Goal: Task Accomplishment & Management: Manage account settings

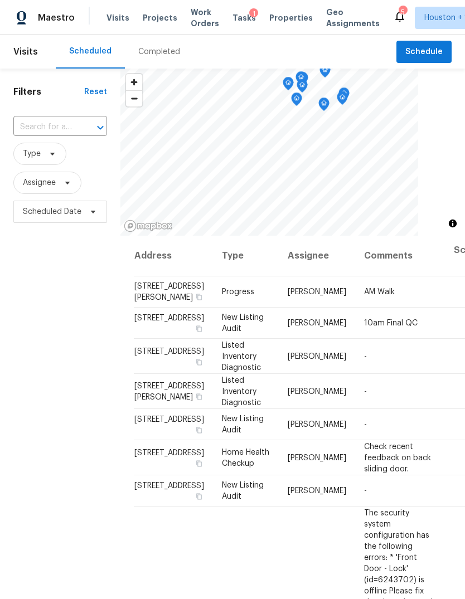
click at [159, 47] on div "Completed" at bounding box center [159, 51] width 42 height 11
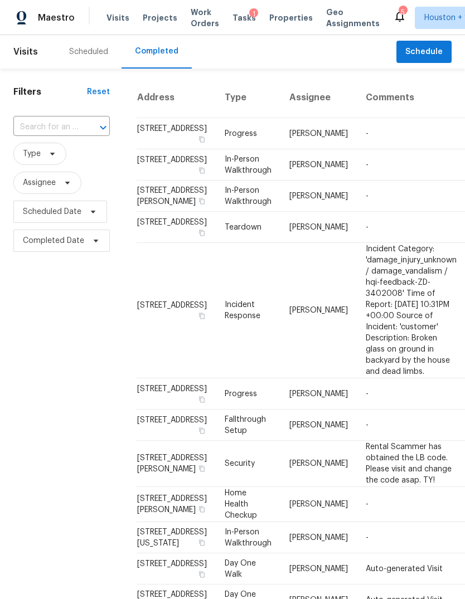
click at [41, 123] on input "text" at bounding box center [45, 127] width 65 height 17
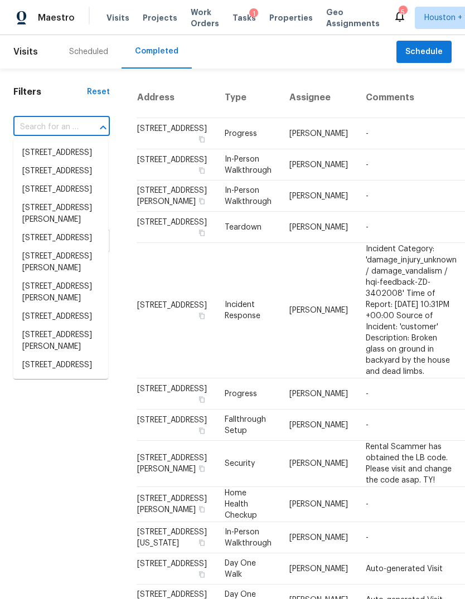
click at [40, 125] on input "text" at bounding box center [45, 127] width 65 height 17
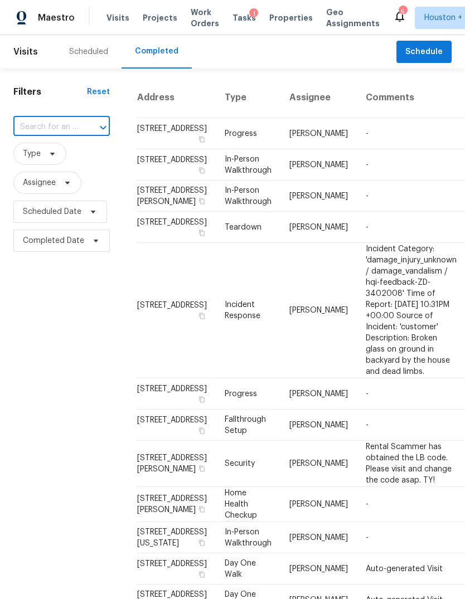
paste input "[STREET_ADDRESS][PERSON_NAME]"
type input "[STREET_ADDRESS][PERSON_NAME]"
click at [47, 160] on li "[STREET_ADDRESS][PERSON_NAME]" at bounding box center [60, 159] width 95 height 30
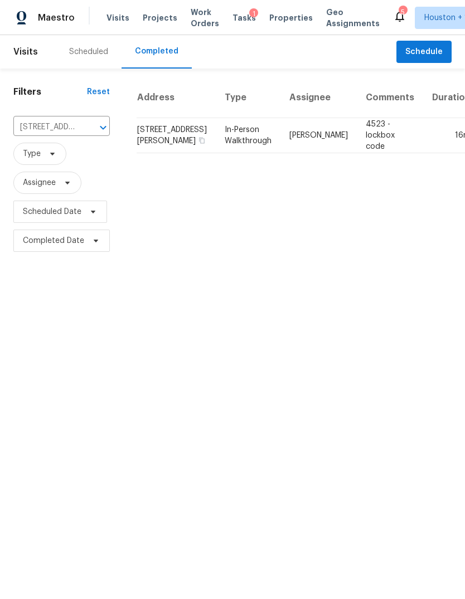
click at [423, 150] on td "16m" at bounding box center [451, 135] width 56 height 35
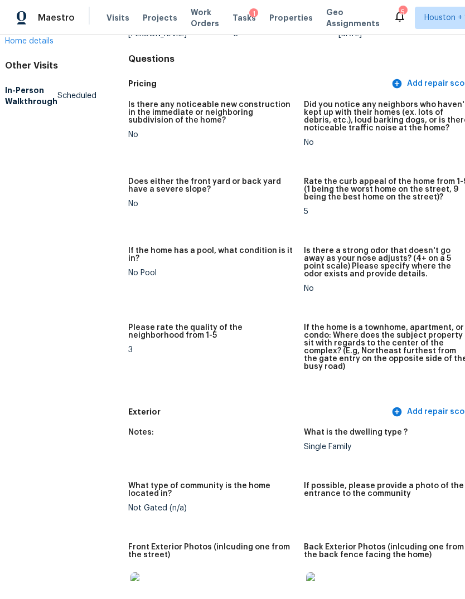
scroll to position [250, 16]
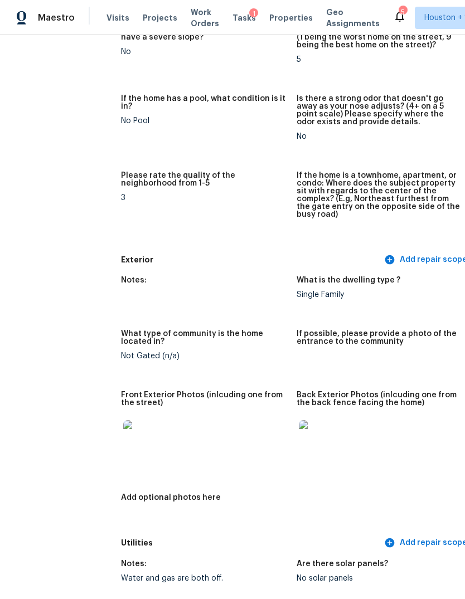
click at [322, 420] on img at bounding box center [317, 438] width 36 height 36
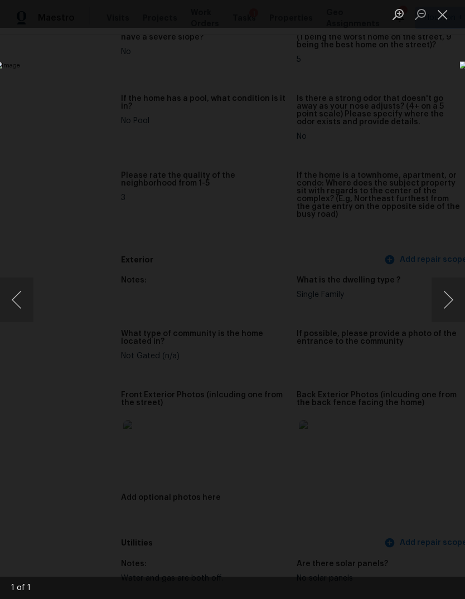
click at [46, 543] on div "Lightbox" at bounding box center [232, 299] width 465 height 599
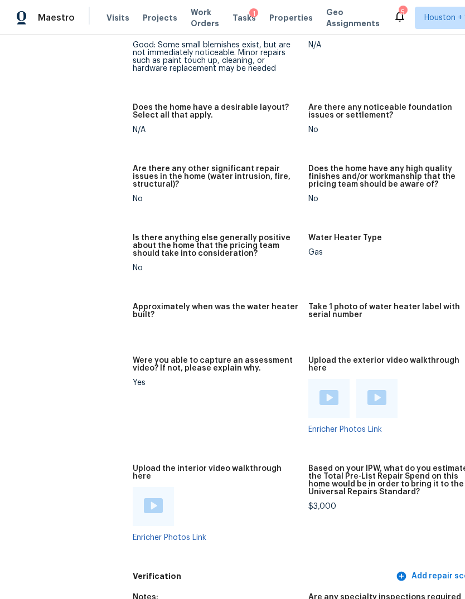
scroll to position [2076, 4]
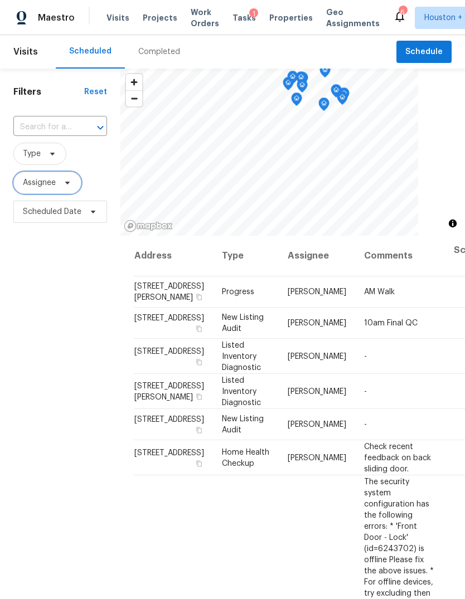
click at [42, 187] on span "Assignee" at bounding box center [39, 182] width 33 height 11
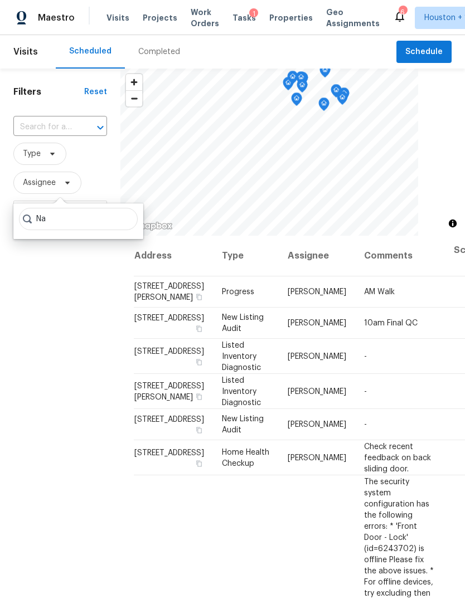
type input "N"
click at [51, 146] on span "Type" at bounding box center [39, 154] width 53 height 22
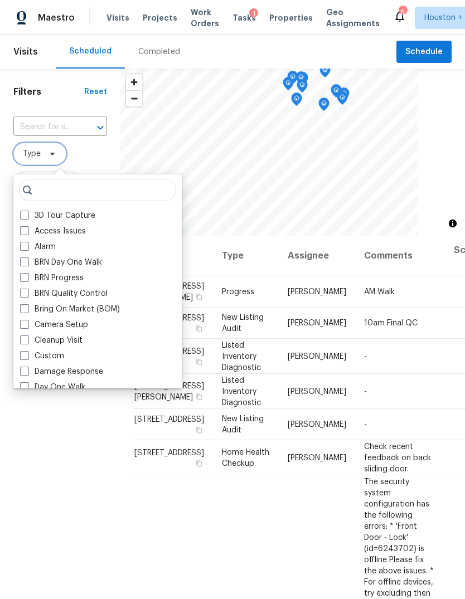
click at [36, 164] on span "Type" at bounding box center [39, 154] width 53 height 22
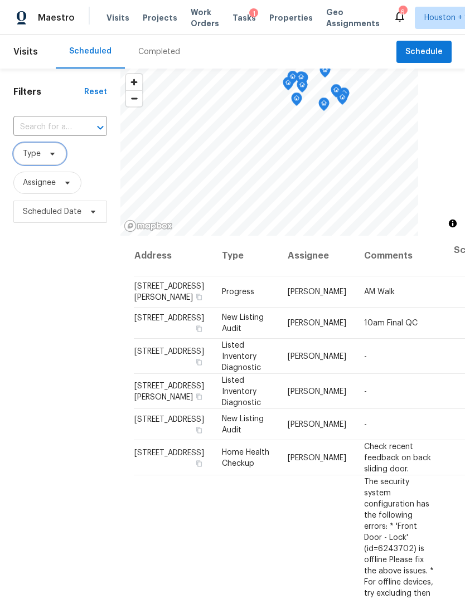
click at [40, 154] on span "Type" at bounding box center [32, 153] width 18 height 11
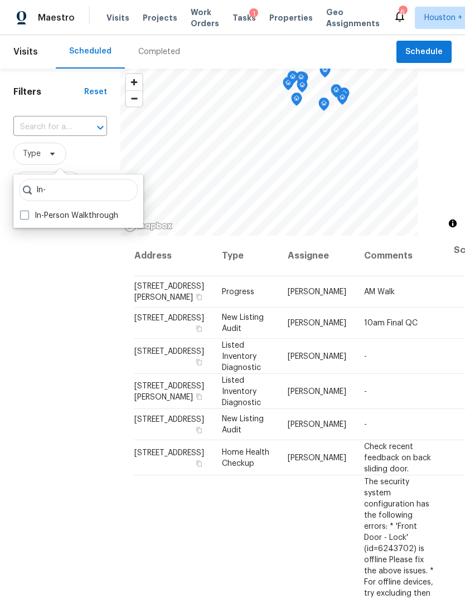
type input "In-"
click at [37, 216] on label "In-Person Walkthrough" at bounding box center [69, 215] width 98 height 11
click at [27, 216] on input "In-Person Walkthrough" at bounding box center [23, 213] width 7 height 7
checkbox input "true"
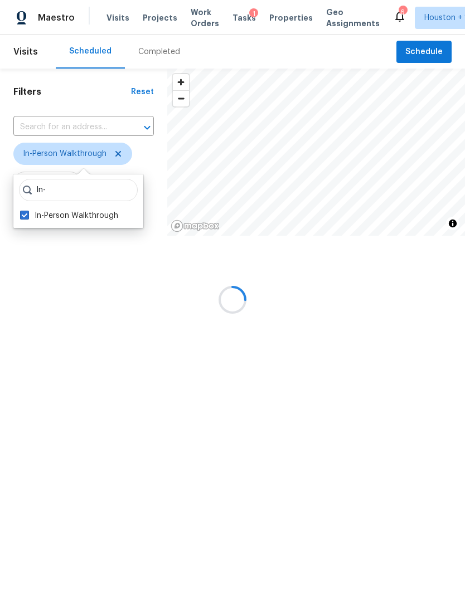
click at [79, 380] on div at bounding box center [232, 299] width 465 height 599
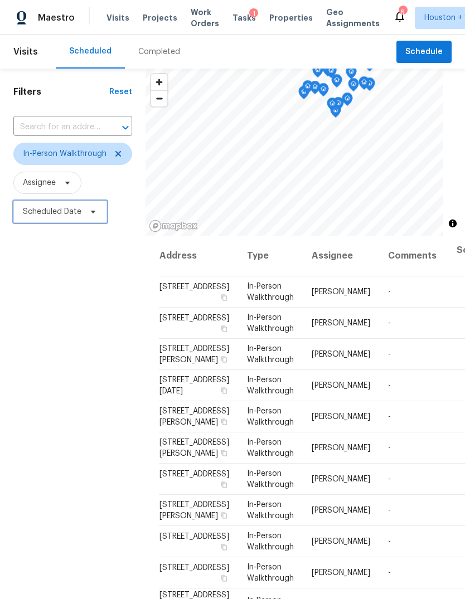
click at [36, 222] on span "Scheduled Date" at bounding box center [60, 212] width 94 height 22
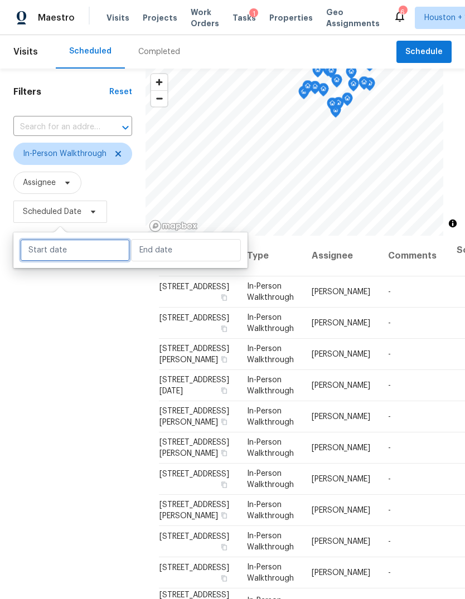
click at [47, 257] on input "text" at bounding box center [75, 250] width 110 height 22
select select "7"
select select "2025"
select select "8"
select select "2025"
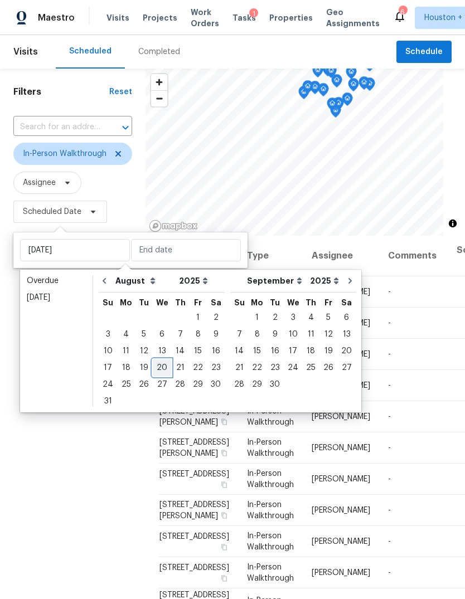
click at [164, 367] on div "20" at bounding box center [162, 368] width 18 height 16
type input "[DATE]"
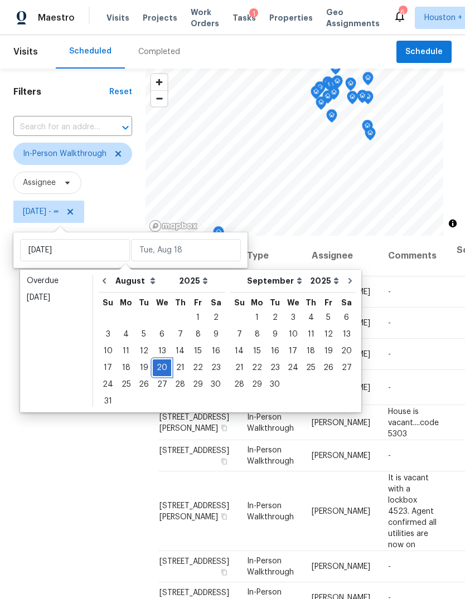
click at [160, 368] on div "20" at bounding box center [162, 368] width 18 height 16
type input "[DATE]"
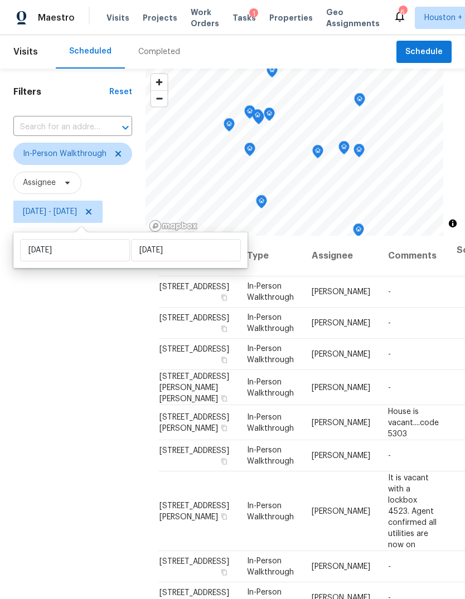
click at [34, 439] on div "Filters Reset ​ In-Person Walkthrough Assignee [DATE] - [DATE]" at bounding box center [72, 392] width 145 height 646
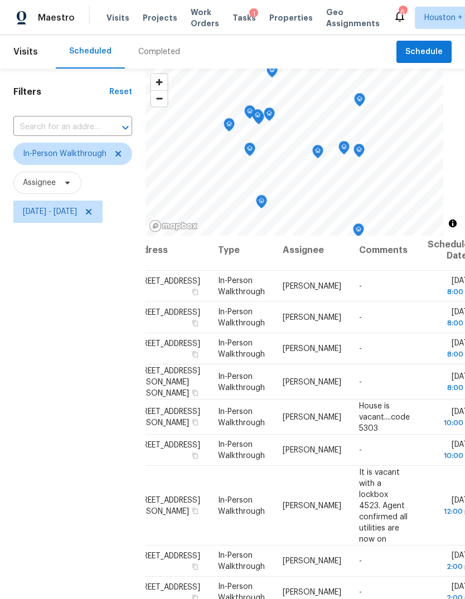
scroll to position [6, 28]
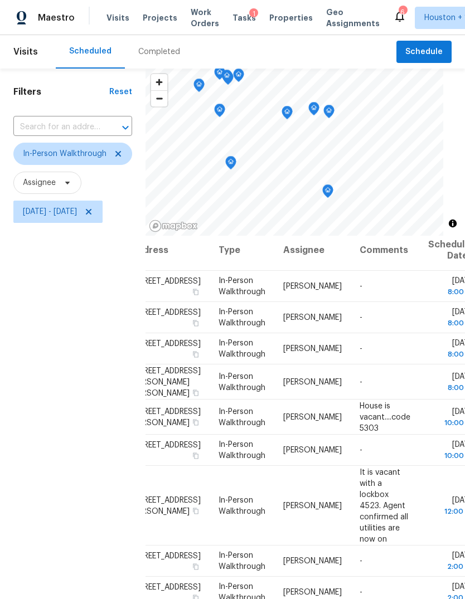
click at [333, 190] on icon "Map marker" at bounding box center [328, 191] width 10 height 13
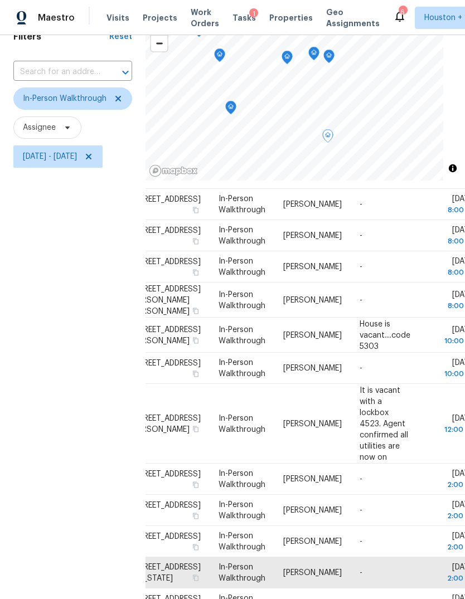
scroll to position [54, 0]
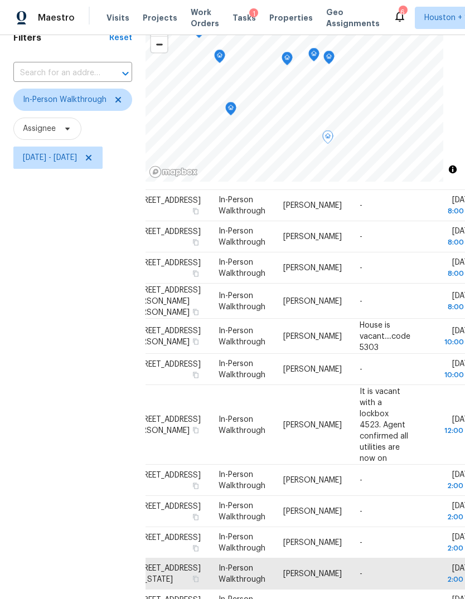
click at [233, 107] on icon "Map marker" at bounding box center [231, 106] width 6 height 3
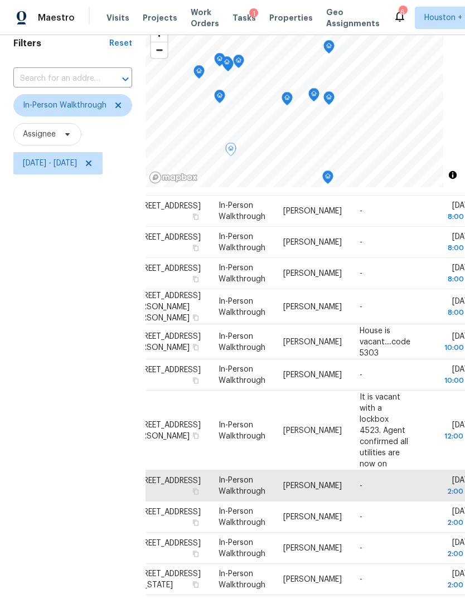
scroll to position [125, 28]
click at [50, 396] on div "Filters Reset ​ In-Person Walkthrough Assignee [DATE] - [DATE]" at bounding box center [72, 343] width 145 height 646
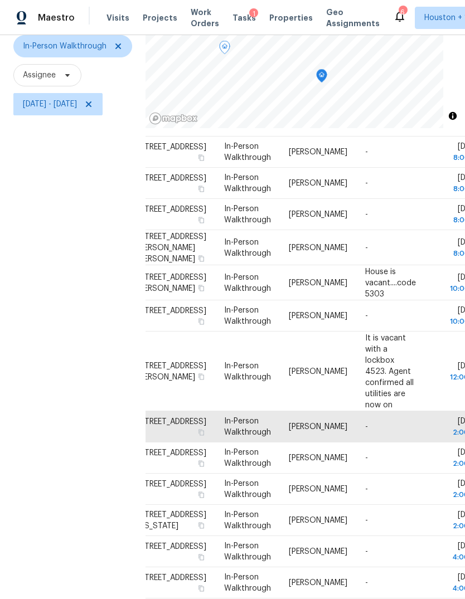
scroll to position [162, 21]
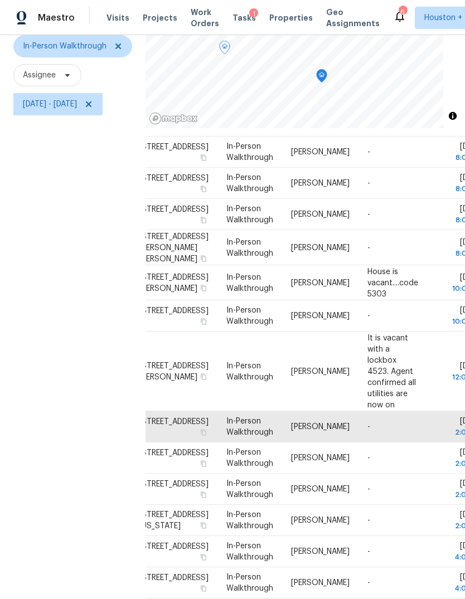
click at [69, 499] on div "Filters Reset ​ In-Person Walkthrough Assignee [DATE] - [DATE]" at bounding box center [72, 284] width 145 height 646
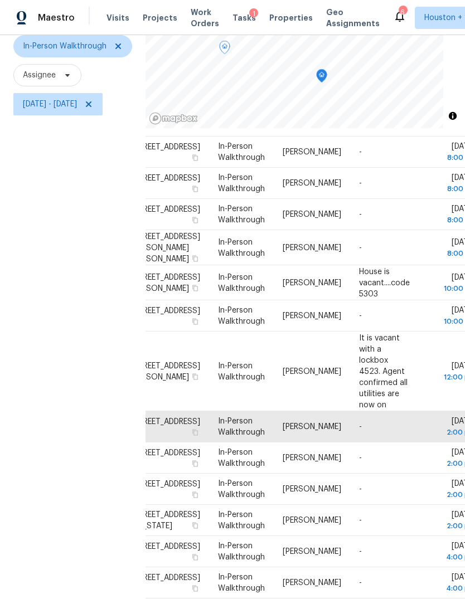
scroll to position [183, 28]
click at [70, 404] on div "Filters Reset ​ In-Person Walkthrough Assignee [DATE] - [DATE]" at bounding box center [72, 284] width 145 height 646
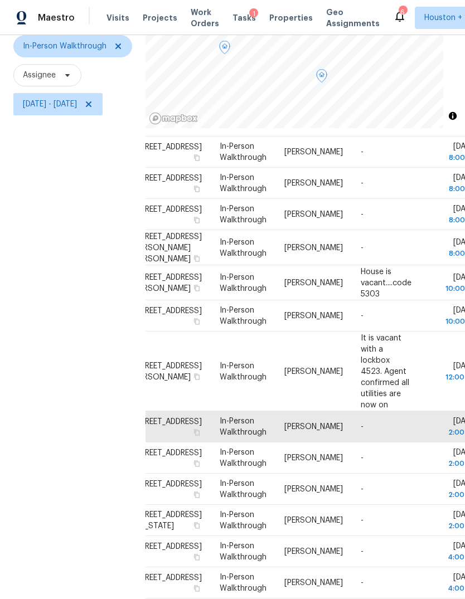
click at [0, 0] on icon at bounding box center [0, 0] width 0 height 0
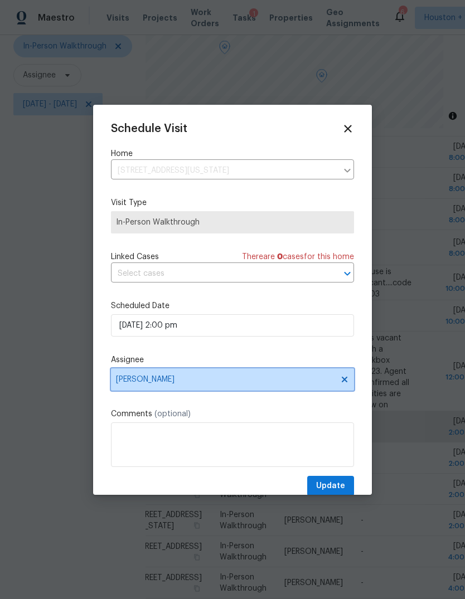
click at [142, 381] on span "[PERSON_NAME]" at bounding box center [225, 379] width 218 height 9
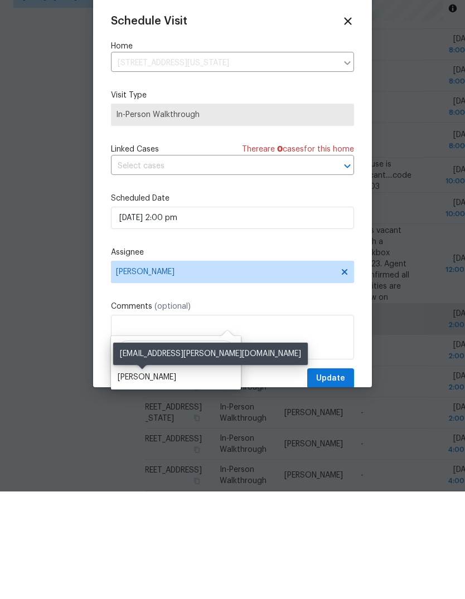
type input "Nav"
click at [133, 479] on div "[PERSON_NAME]" at bounding box center [147, 484] width 59 height 11
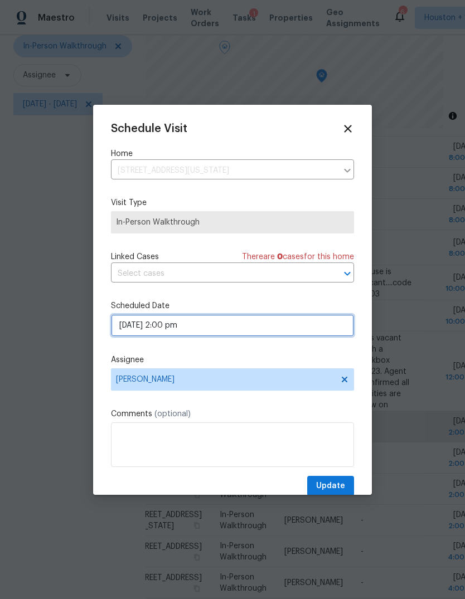
click at [264, 329] on input "[DATE] 2:00 pm" at bounding box center [232, 325] width 243 height 22
select select "pm"
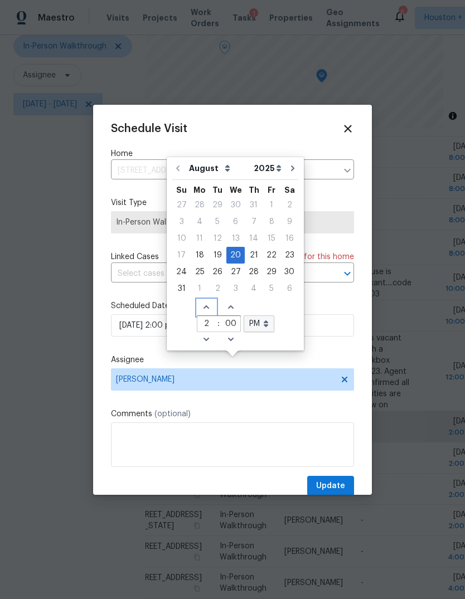
click at [203, 303] on icon "Increase hours (12hr clock)" at bounding box center [206, 307] width 9 height 9
type input "[DATE] 3:00 pm"
type input "3"
click at [203, 303] on icon "Increase hours (12hr clock)" at bounding box center [206, 307] width 9 height 9
type input "[DATE] 4:00 pm"
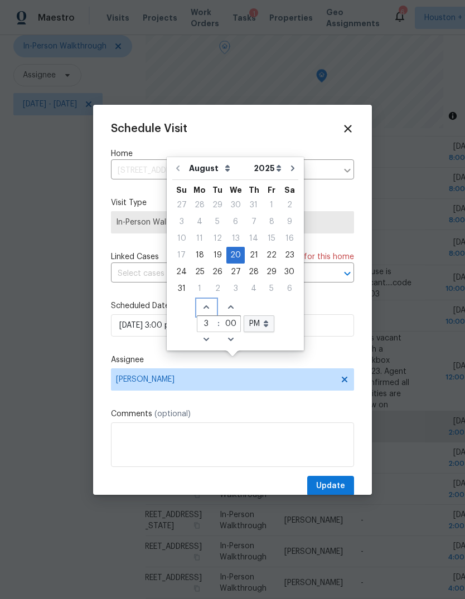
type input "4"
click at [342, 486] on span "Update" at bounding box center [330, 486] width 29 height 14
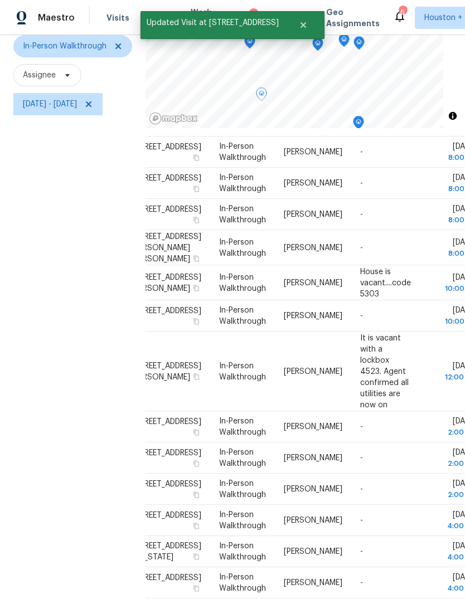
scroll to position [160, 26]
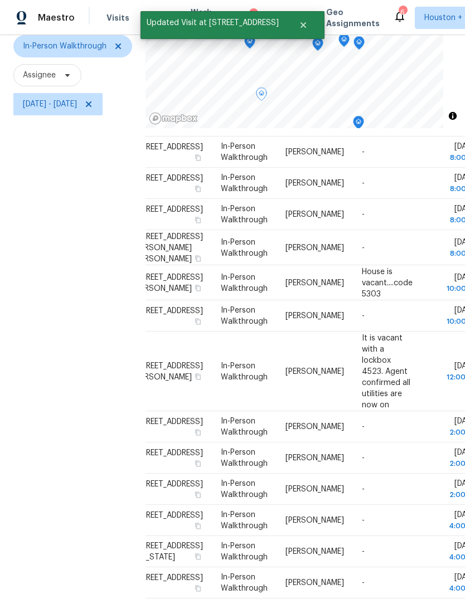
click at [64, 424] on div "Filters Reset ​ In-Person Walkthrough Assignee [DATE] - [DATE]" at bounding box center [72, 284] width 145 height 646
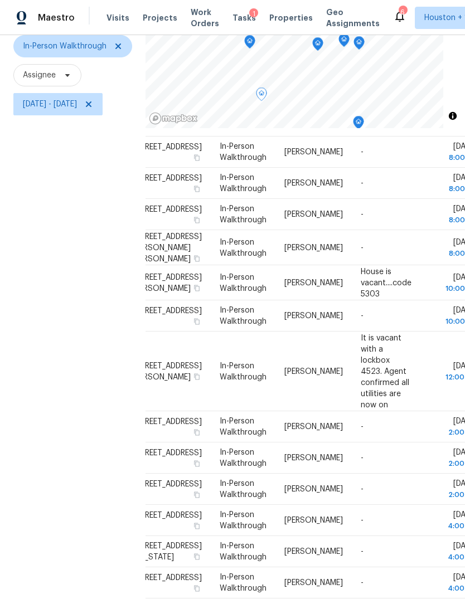
scroll to position [103, 28]
click at [65, 395] on div "Filters Reset ​ In-Person Walkthrough Assignee [DATE] - [DATE]" at bounding box center [72, 284] width 145 height 646
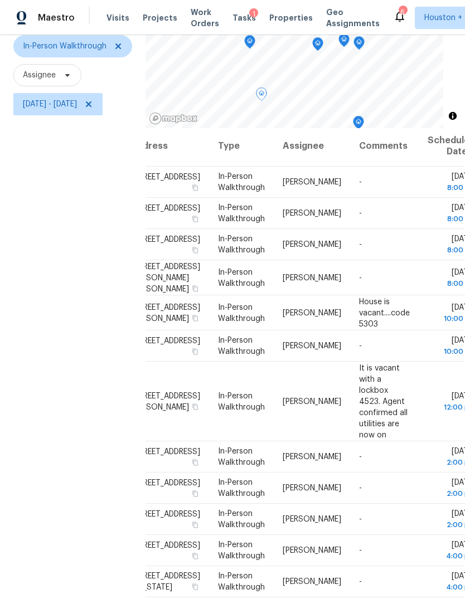
scroll to position [-1, 28]
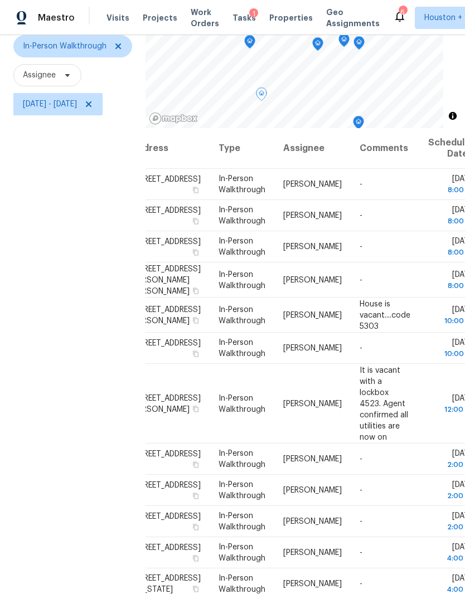
click at [65, 387] on div "Filters Reset ​ In-Person Walkthrough Assignee [DATE] - [DATE]" at bounding box center [72, 284] width 145 height 646
click at [0, 0] on icon at bounding box center [0, 0] width 0 height 0
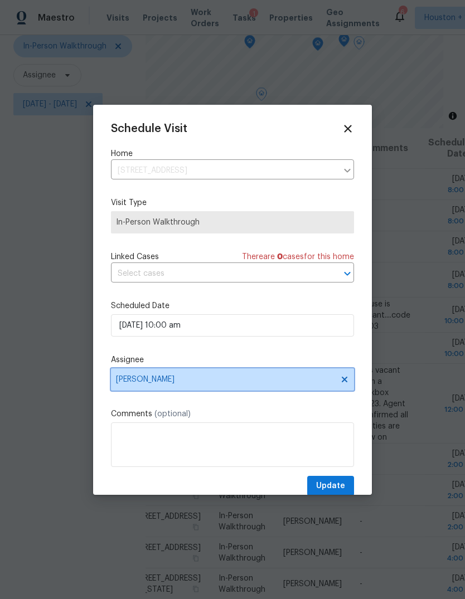
click at [146, 382] on span "[PERSON_NAME]" at bounding box center [225, 379] width 218 height 9
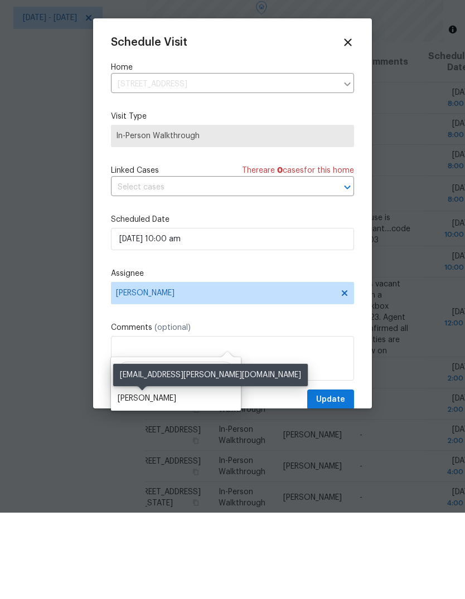
type input "Nav"
click at [130, 479] on div "[PERSON_NAME]" at bounding box center [147, 484] width 59 height 11
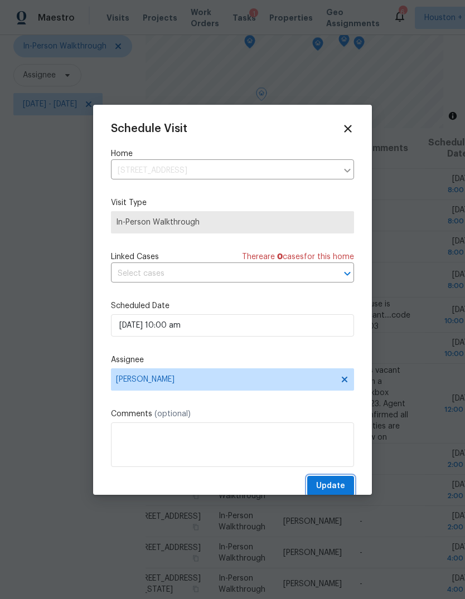
click at [338, 484] on span "Update" at bounding box center [330, 486] width 29 height 14
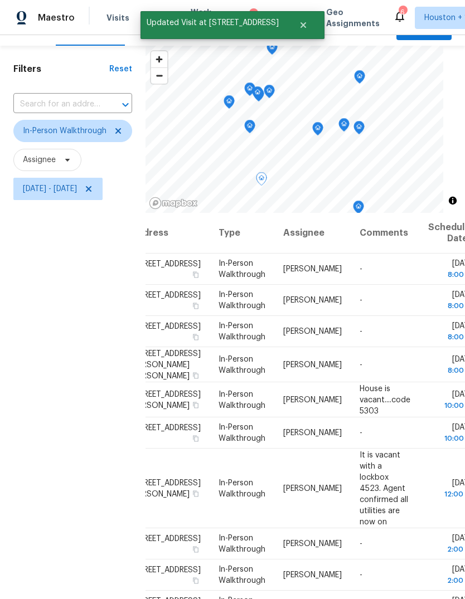
scroll to position [21, 0]
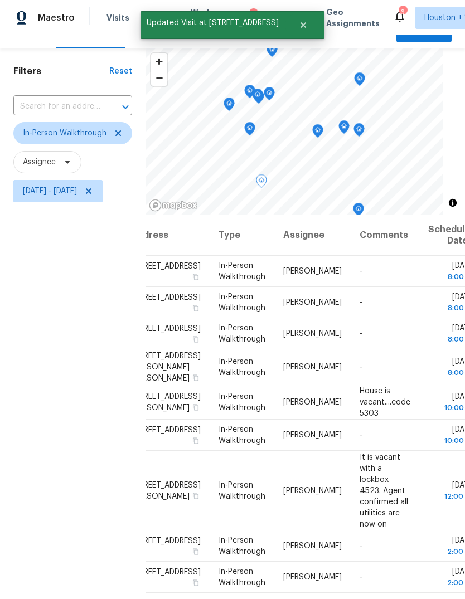
click at [69, 384] on div "Filters Reset ​ In-Person Walkthrough Assignee [DATE] - [DATE]" at bounding box center [72, 371] width 145 height 646
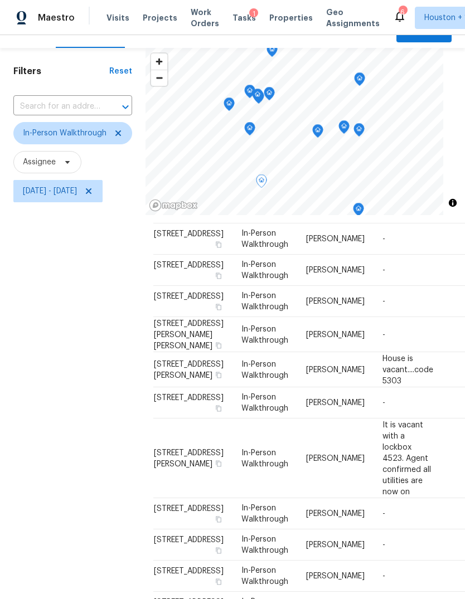
scroll to position [32, 4]
click at [70, 366] on div "Filters Reset ​ In-Person Walkthrough Assignee [DATE] - [DATE]" at bounding box center [72, 371] width 145 height 646
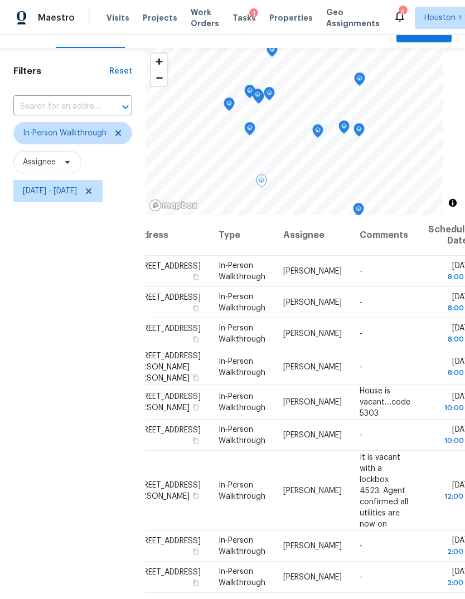
scroll to position [14, 0]
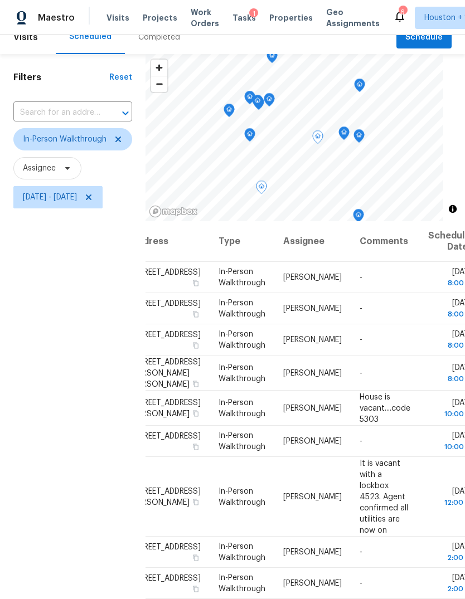
click at [0, 0] on icon at bounding box center [0, 0] width 0 height 0
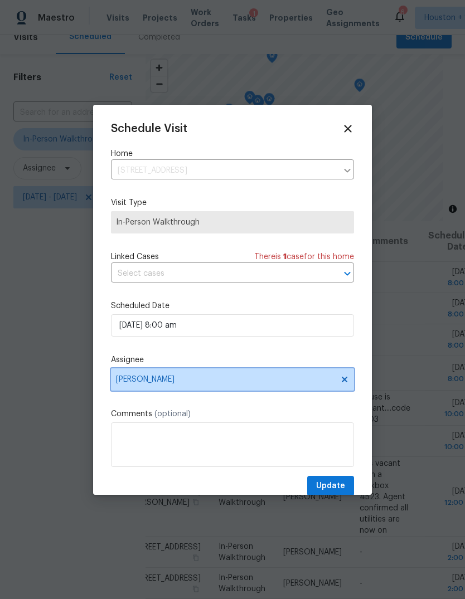
click at [145, 379] on span "[PERSON_NAME]" at bounding box center [225, 379] width 218 height 9
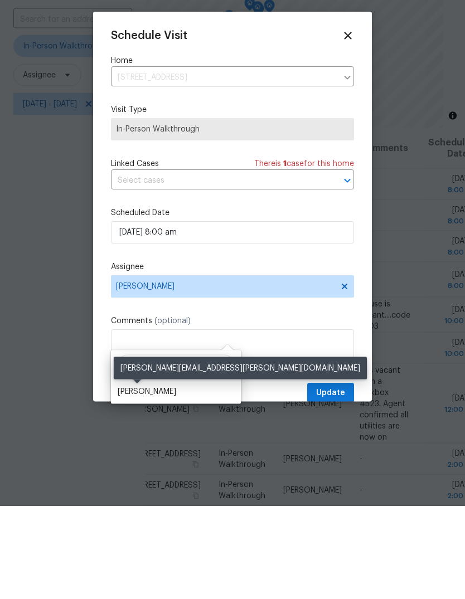
type input "Tyle"
click at [137, 479] on div "[PERSON_NAME]" at bounding box center [147, 484] width 59 height 11
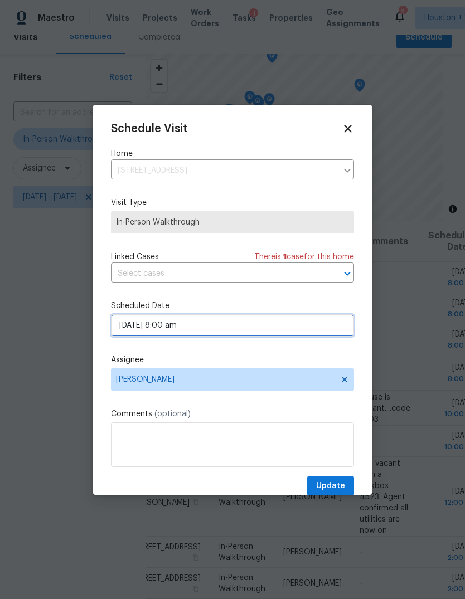
click at [177, 329] on input "[DATE] 8:00 am" at bounding box center [232, 325] width 243 height 22
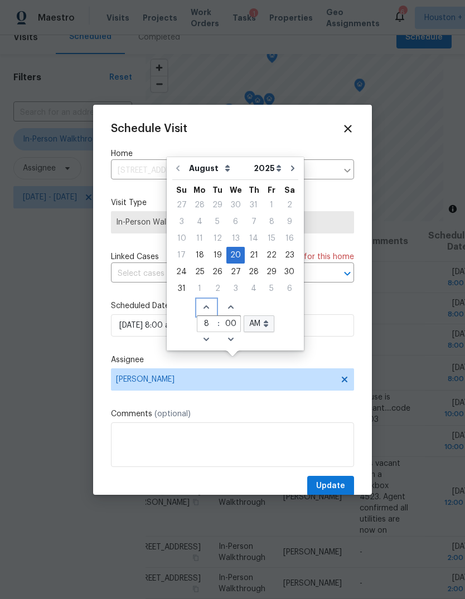
click at [203, 305] on icon "Increase hours (12hr clock)" at bounding box center [206, 306] width 6 height 3
type input "[DATE] 9:00 am"
type input "9"
click at [203, 303] on icon "Increase hours (12hr clock)" at bounding box center [206, 307] width 9 height 9
type input "[DATE] 10:00 am"
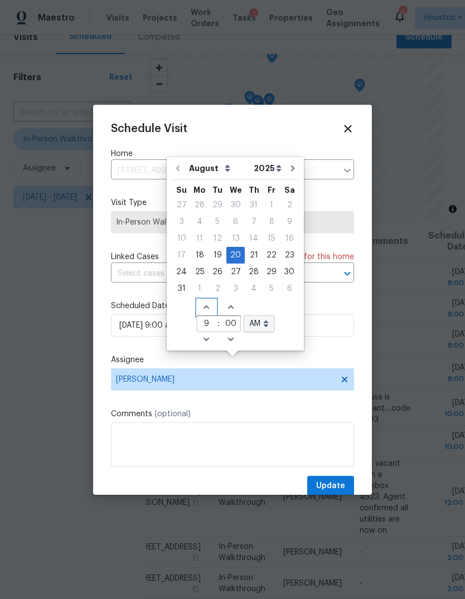
type input "10"
click at [334, 483] on span "Update" at bounding box center [330, 486] width 29 height 14
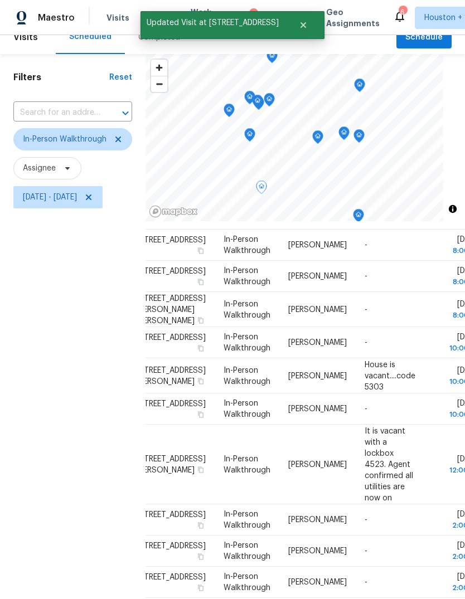
scroll to position [95, 23]
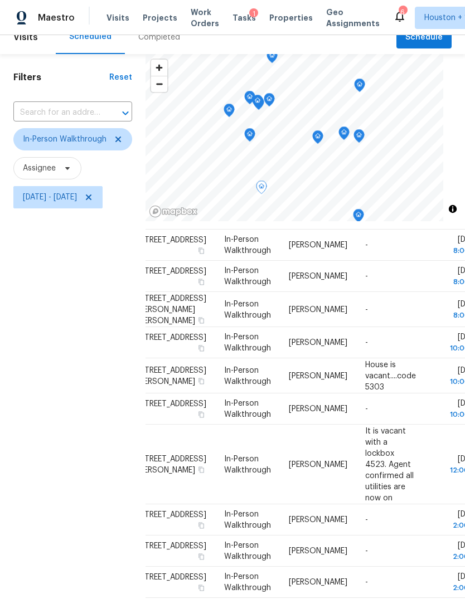
click at [72, 351] on div "Filters Reset ​ In-Person Walkthrough Assignee [DATE] - [DATE]" at bounding box center [72, 377] width 145 height 646
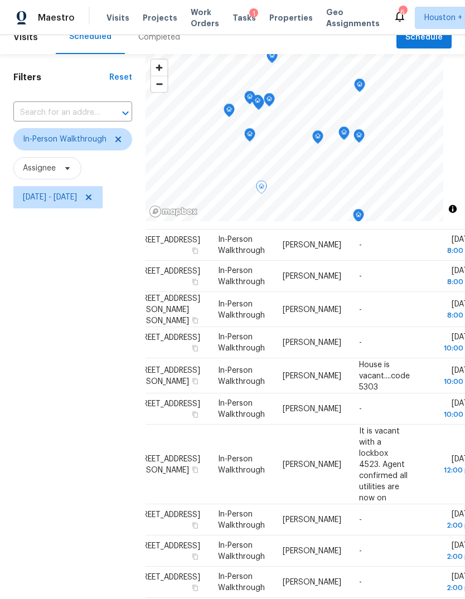
scroll to position [183, 28]
click at [53, 360] on div "Filters Reset ​ In-Person Walkthrough Assignee [DATE] - [DATE]" at bounding box center [72, 377] width 145 height 646
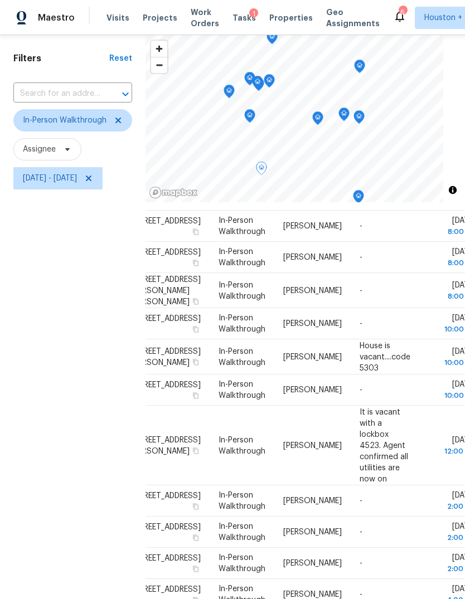
scroll to position [55, 0]
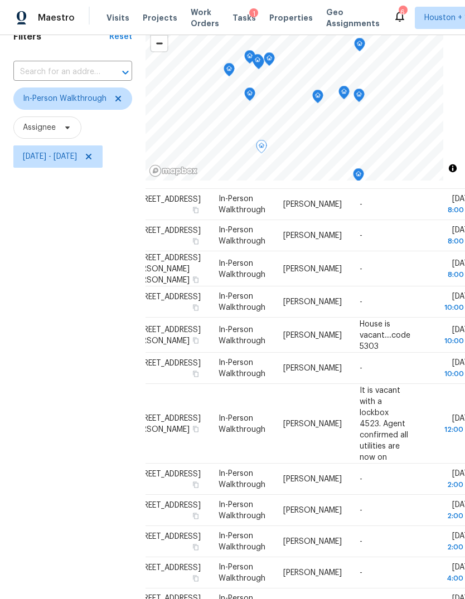
click at [60, 361] on div "Filters Reset ​ In-Person Walkthrough Assignee [DATE] - [DATE]" at bounding box center [72, 336] width 145 height 646
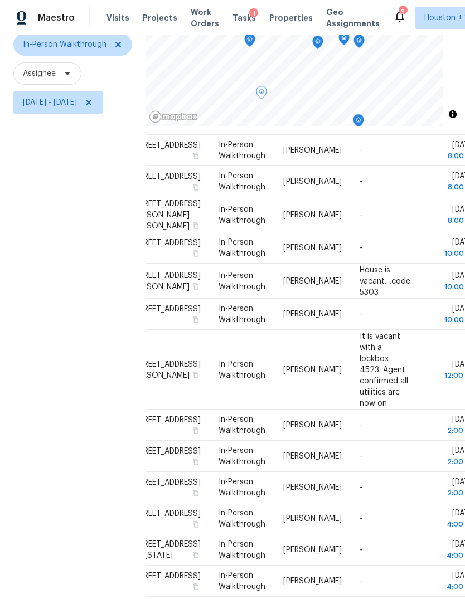
scroll to position [108, 0]
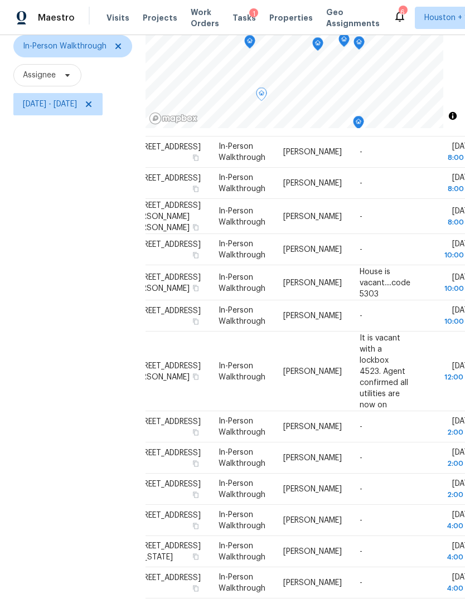
click at [40, 345] on div "Filters Reset ​ In-Person Walkthrough Assignee [DATE] - [DATE]" at bounding box center [72, 284] width 145 height 646
